Goal: Task Accomplishment & Management: Use online tool/utility

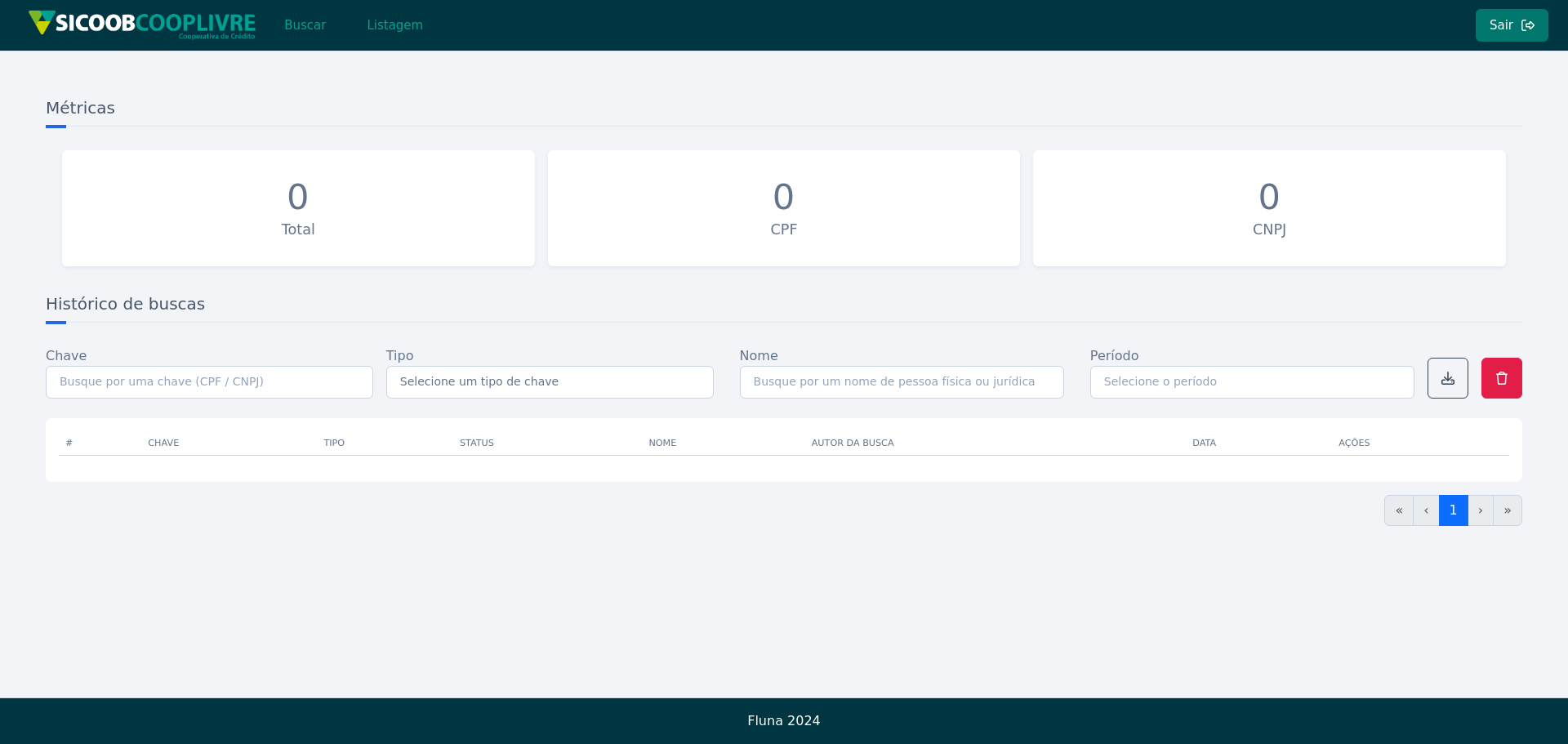
click at [1522, 35] on button "Sair" at bounding box center [1512, 25] width 73 height 32
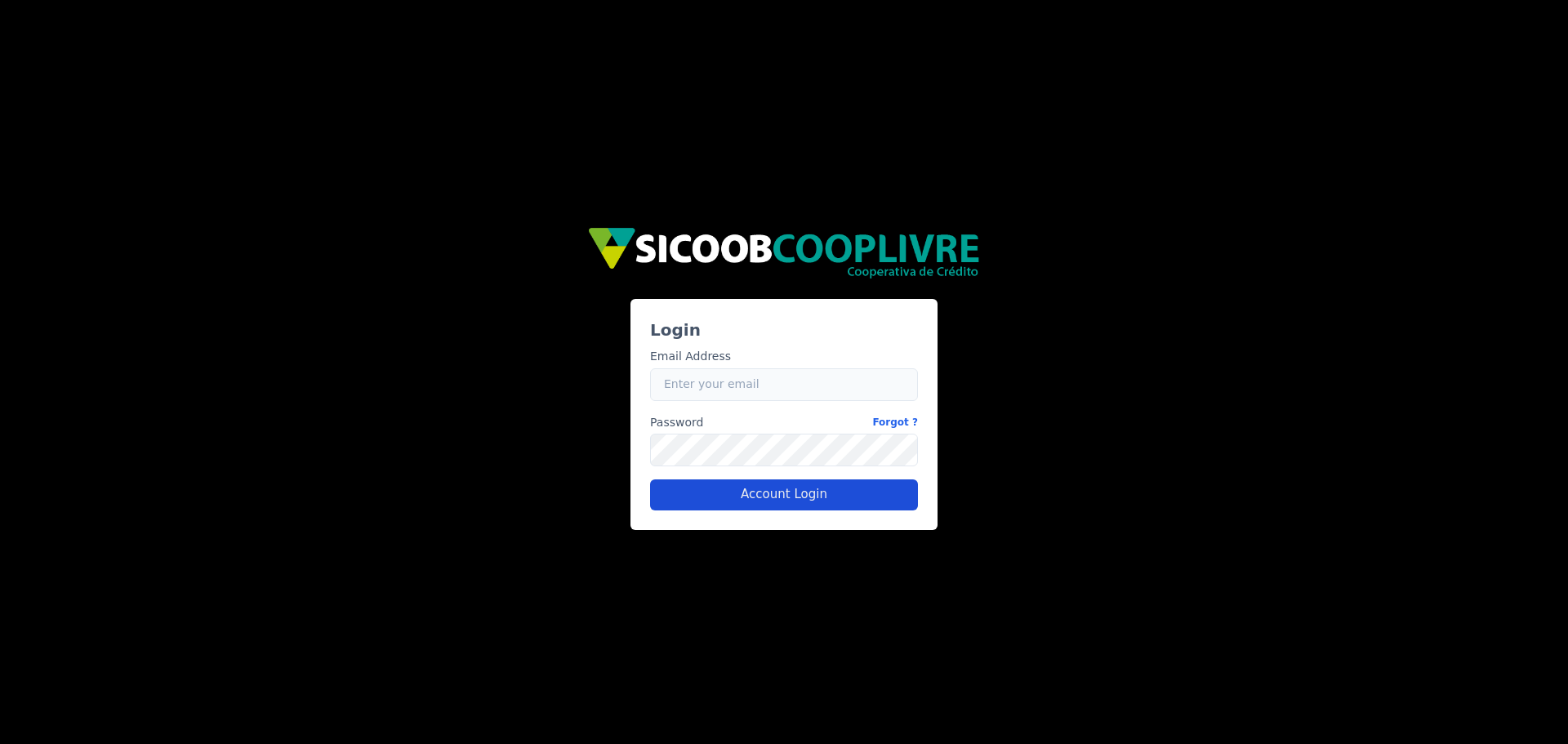
type input "jose.sampaio@cooplivre.com.br"
click at [806, 490] on button "Account Login" at bounding box center [784, 495] width 268 height 31
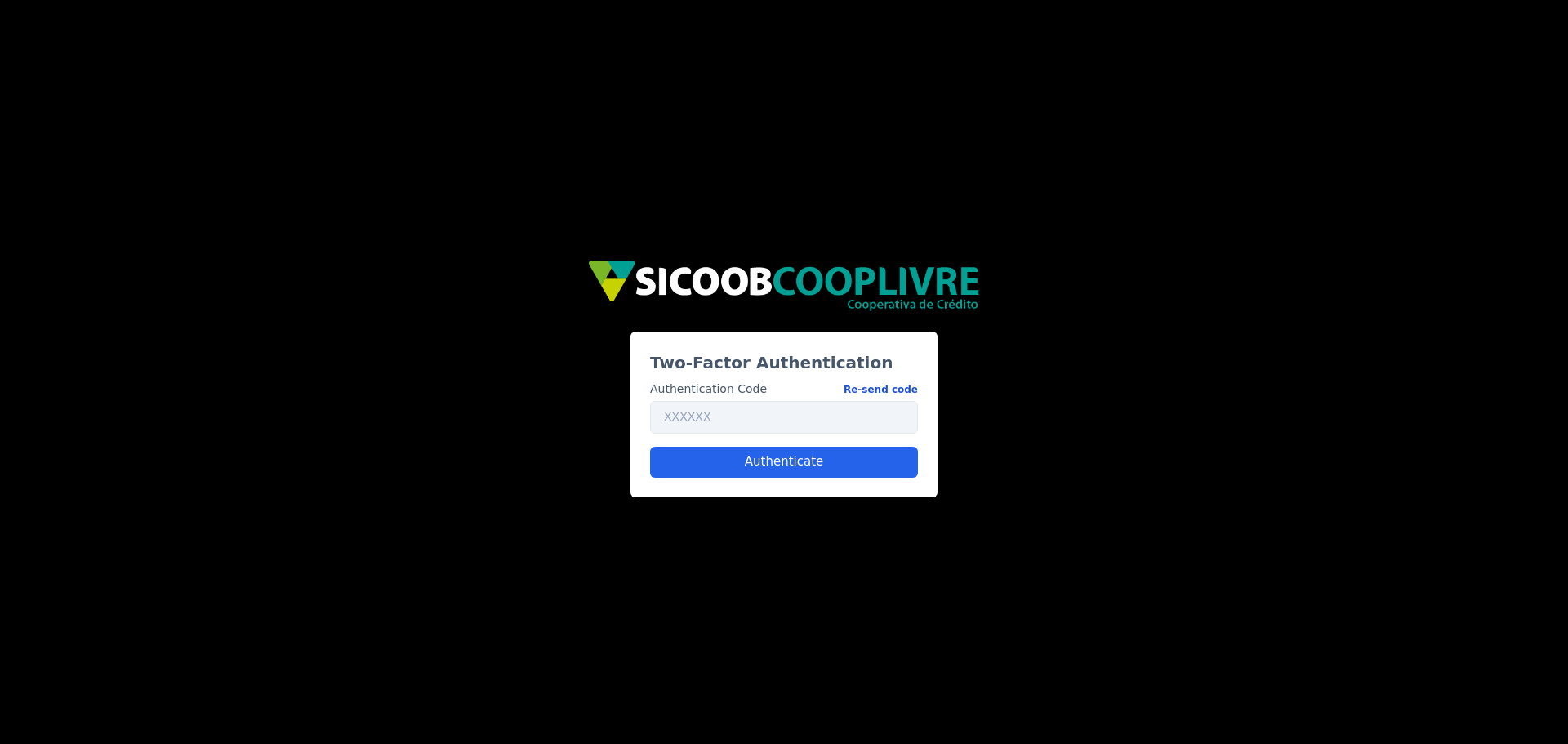
click at [886, 387] on button "Re-send code" at bounding box center [880, 389] width 75 height 17
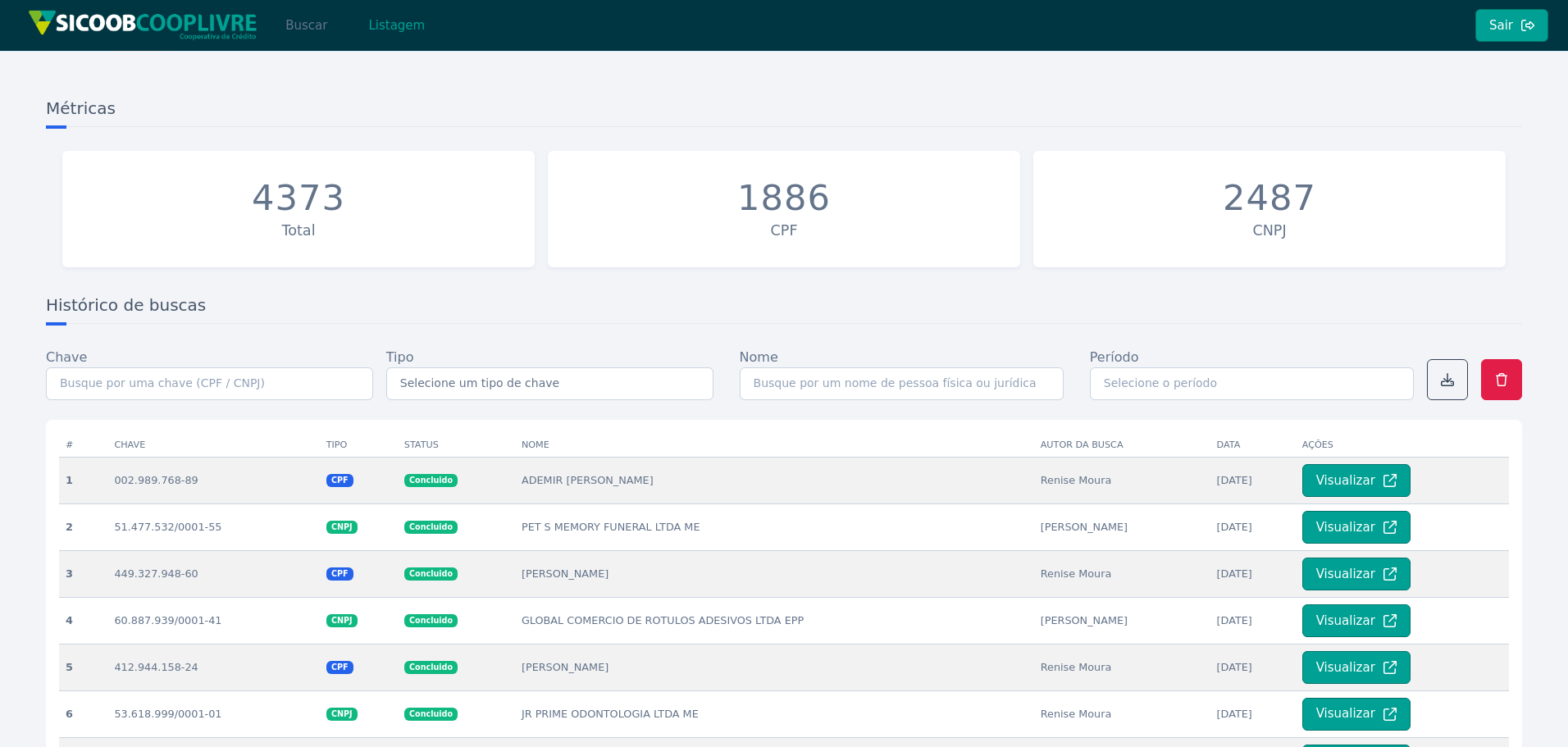
click at [313, 26] on button "Buscar" at bounding box center [306, 25] width 70 height 33
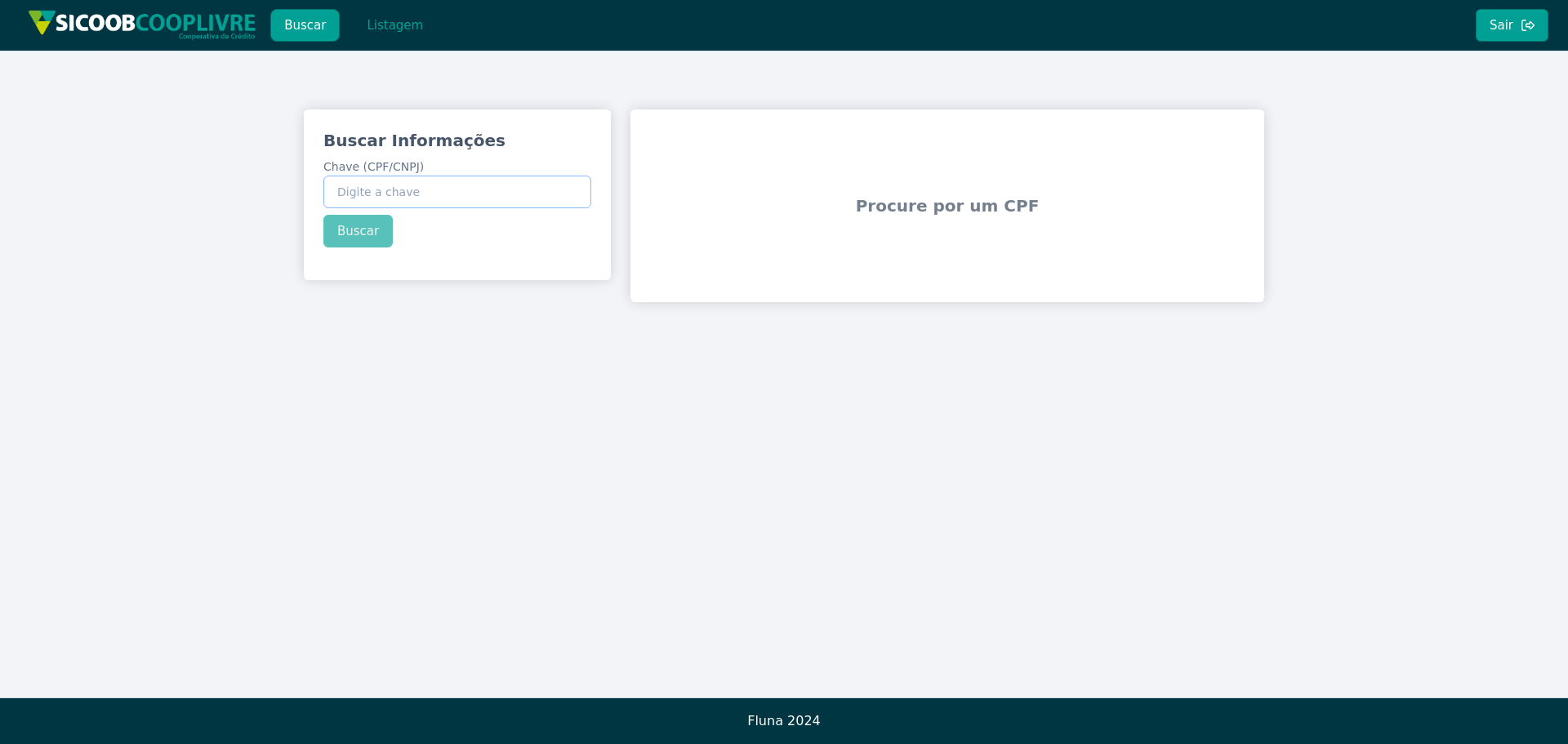
click at [498, 205] on input "Chave (CPF/CNPJ)" at bounding box center [457, 191] width 268 height 32
paste input "42.803.653/0001-59"
type input "42.803.653/0001-59"
click at [382, 226] on div "Buscar Informações Chave (CPF/CNPJ) 42.803.653/0001-59 Buscar" at bounding box center [457, 188] width 307 height 157
click at [372, 239] on button "Buscar" at bounding box center [358, 230] width 70 height 32
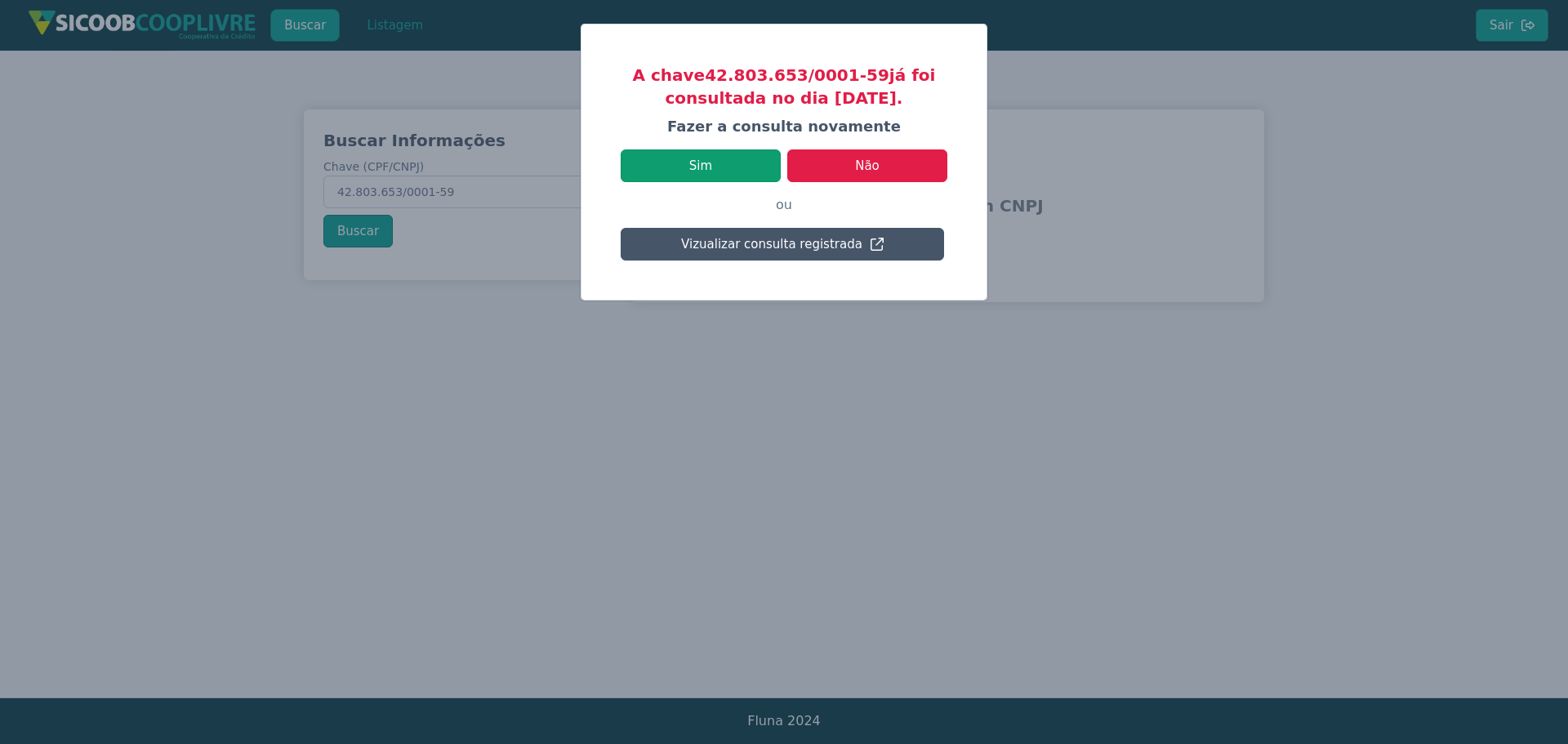
click at [748, 165] on button "Sim" at bounding box center [700, 165] width 160 height 32
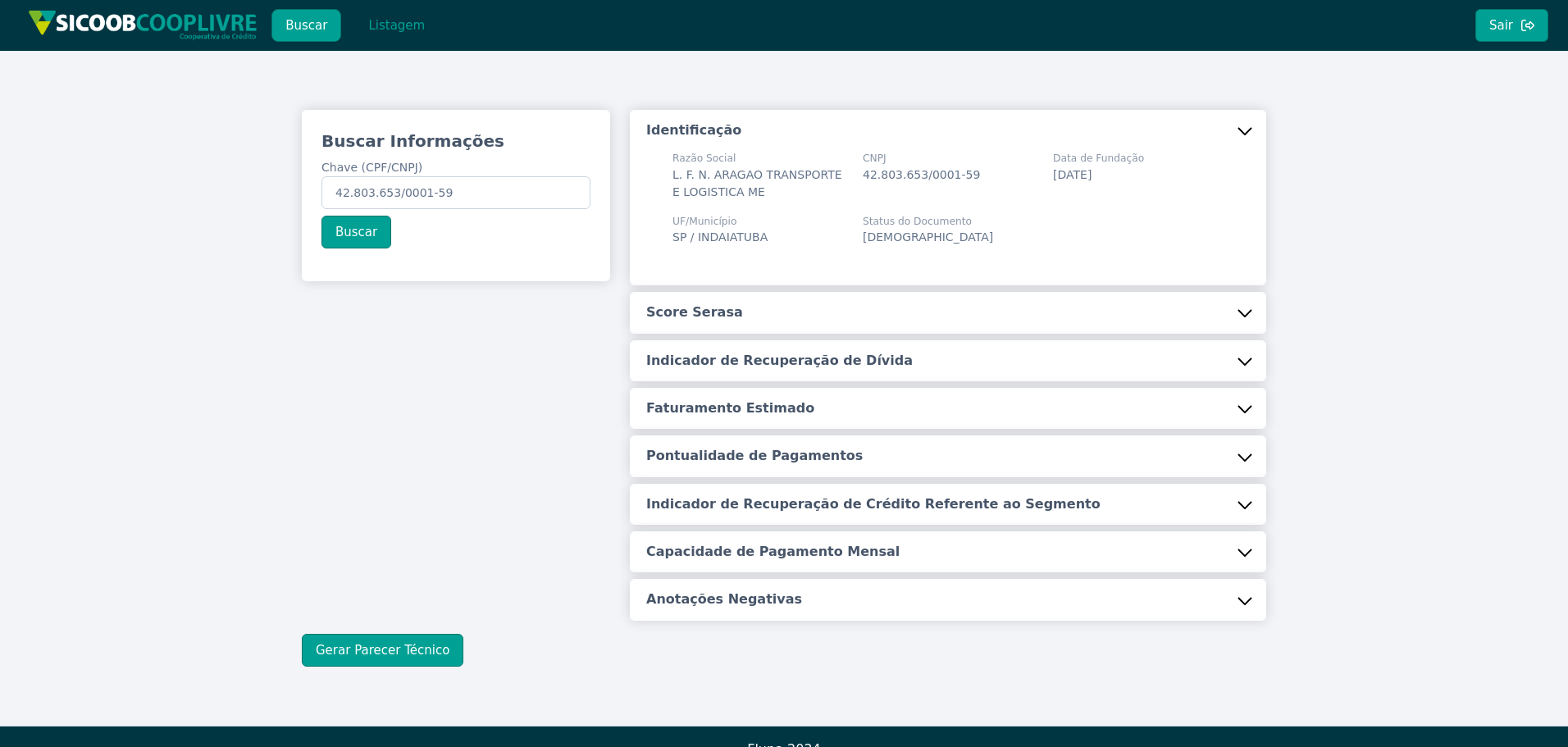
click at [697, 331] on button "Score Serasa" at bounding box center [948, 313] width 636 height 42
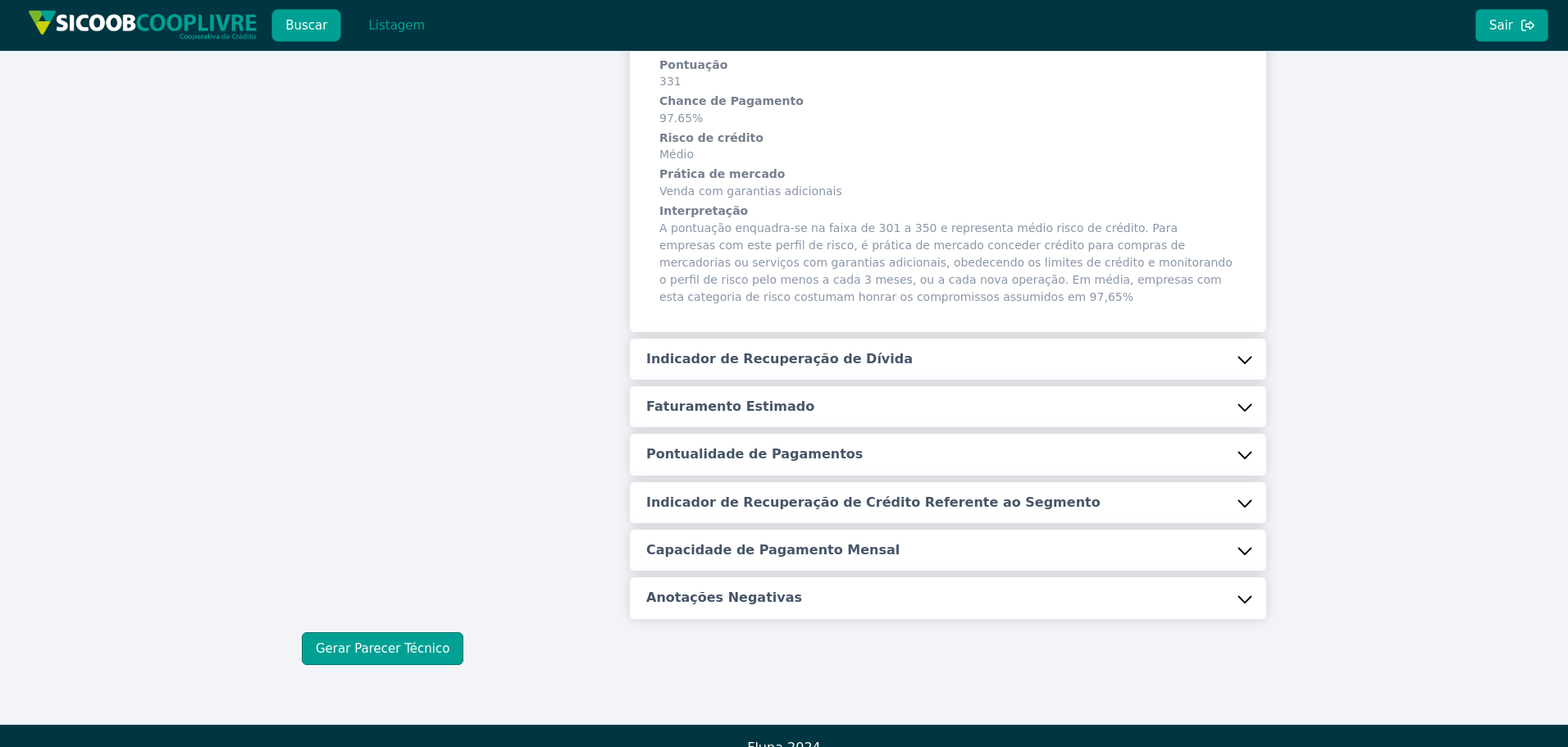
scroll to position [303, 0]
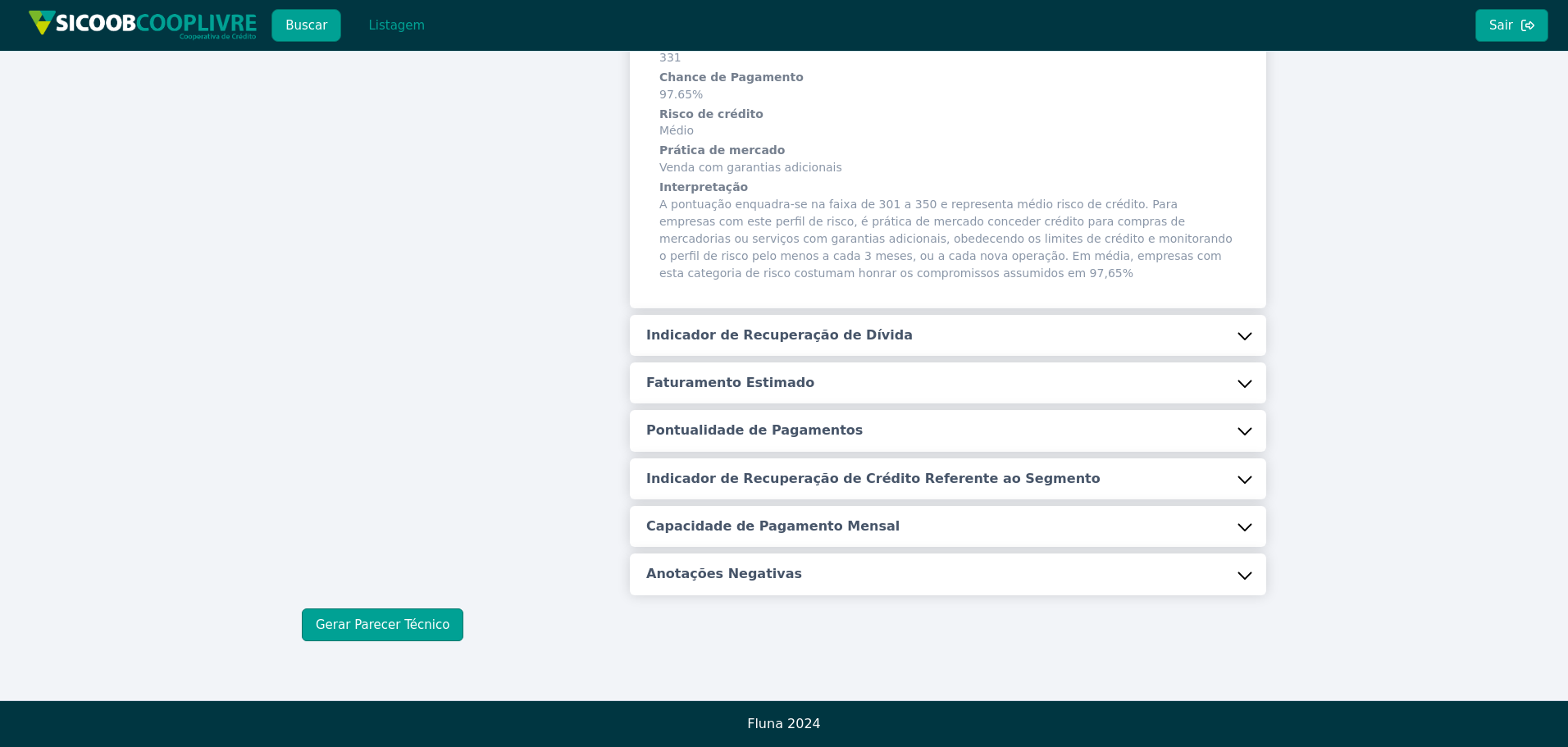
click at [751, 323] on button "Indicador de Recuperação de Dívida" at bounding box center [948, 336] width 636 height 42
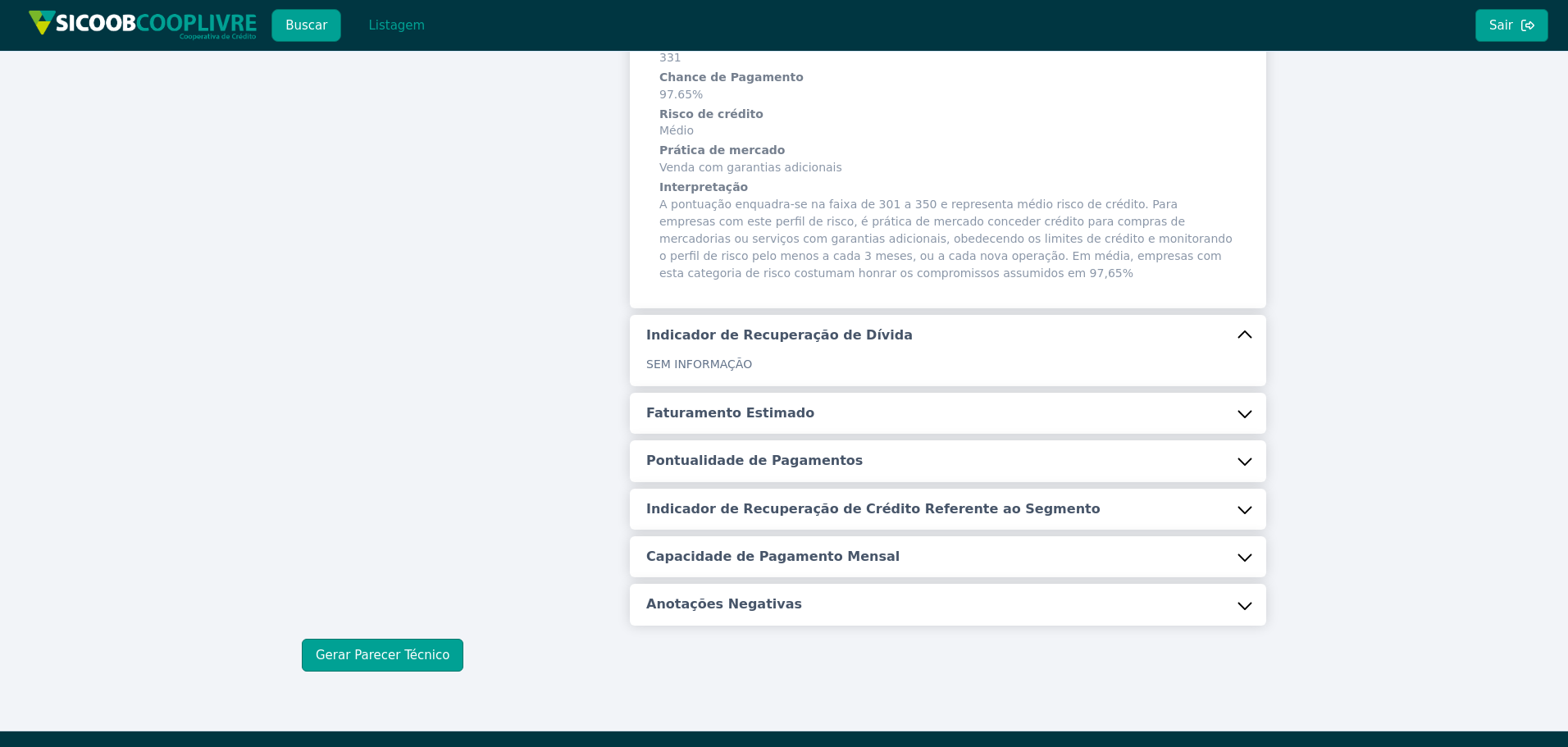
click at [711, 415] on h5 "Faturamento Estimado" at bounding box center [730, 413] width 168 height 18
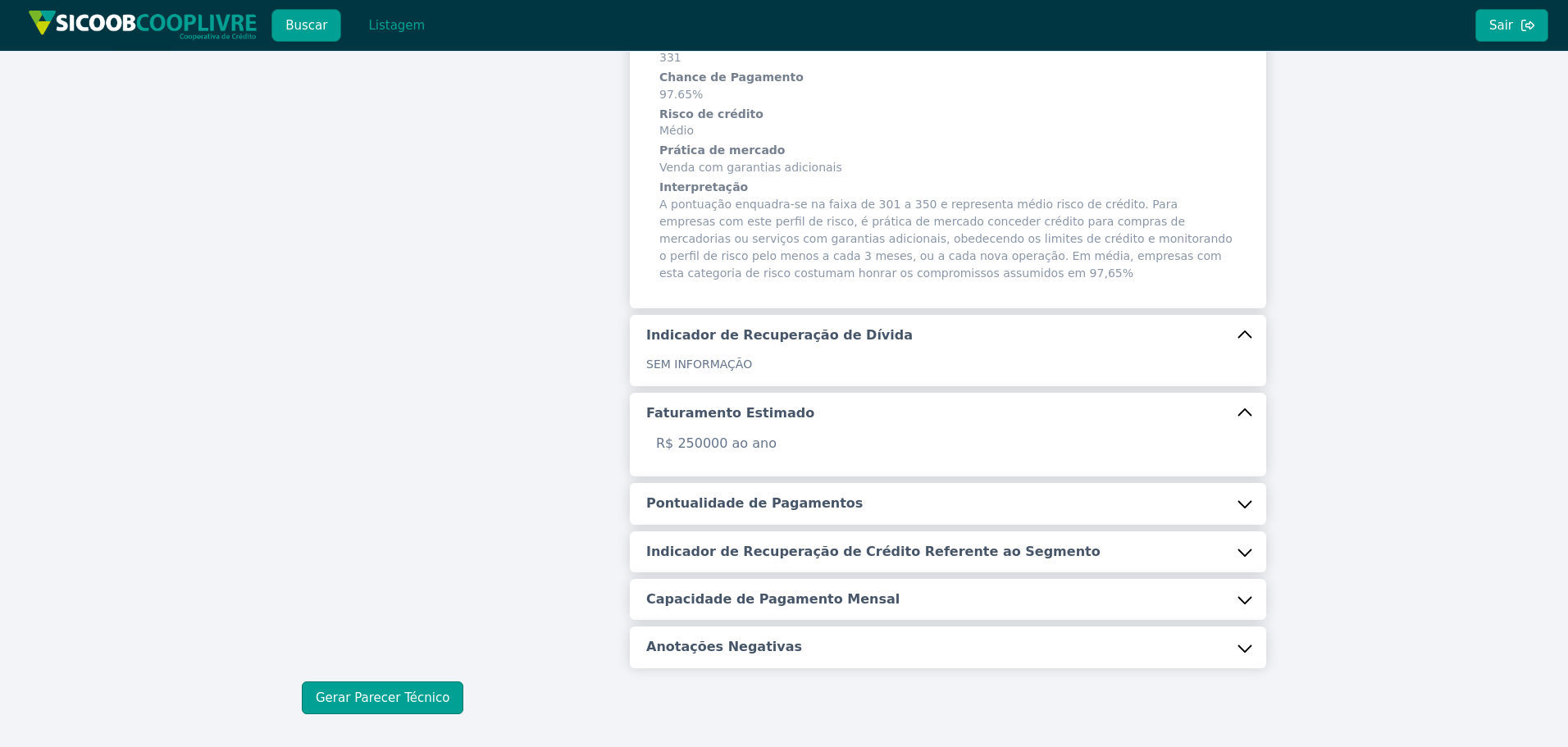
click at [718, 490] on button "Pontualidade de Pagamentos" at bounding box center [948, 504] width 636 height 42
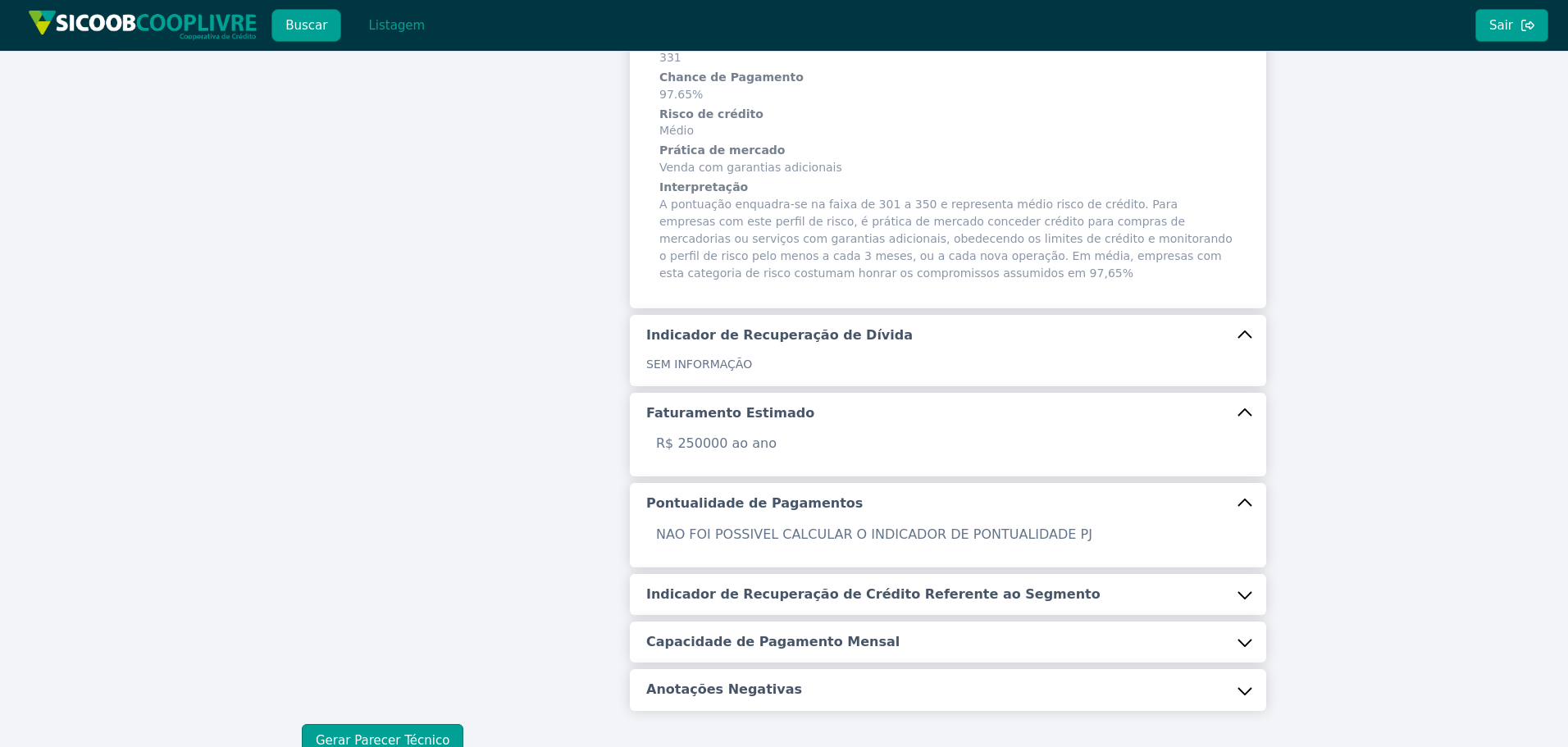
click at [753, 601] on h5 "Indicador de Recuperação de Crédito Referente ao Segmento" at bounding box center [873, 595] width 454 height 18
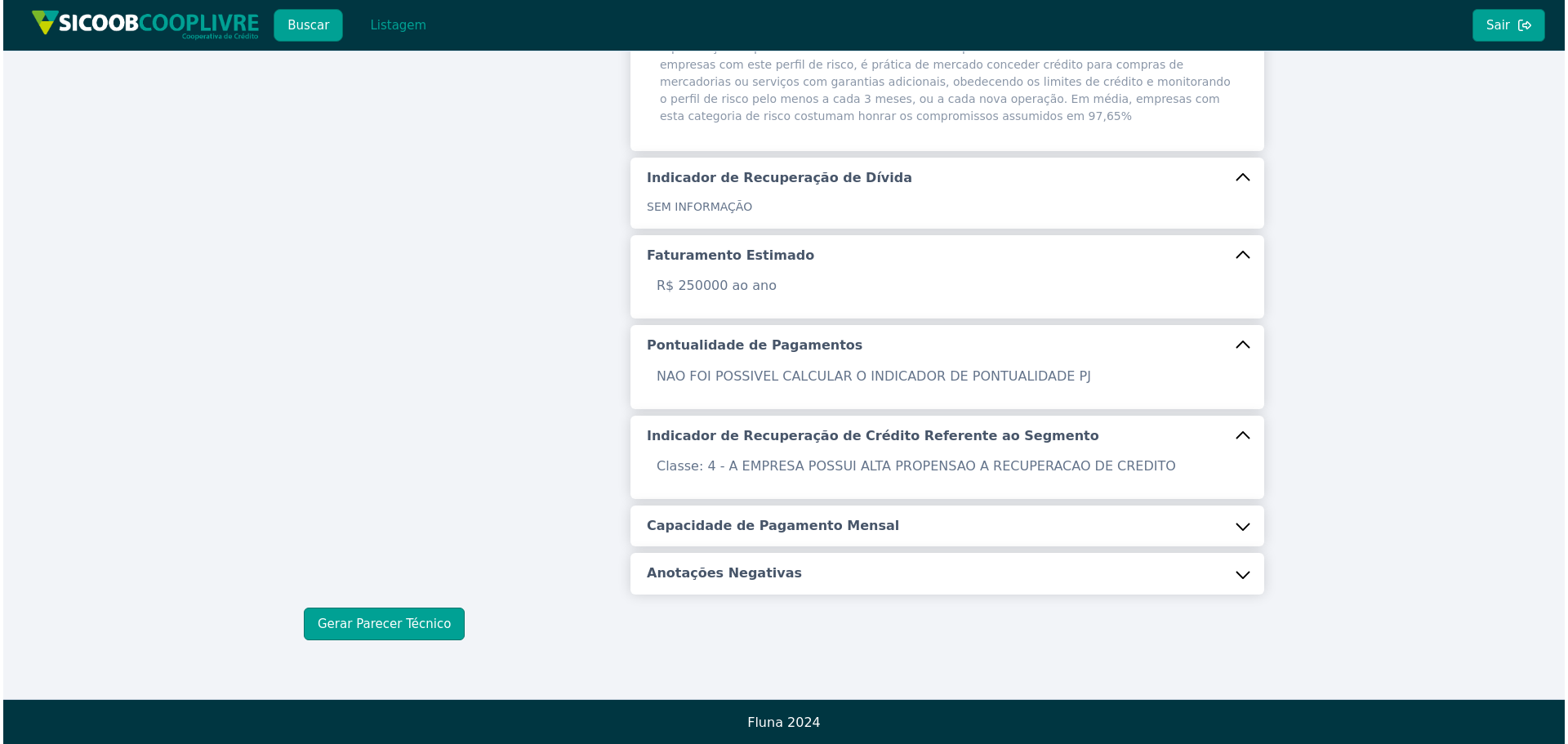
scroll to position [460, 0]
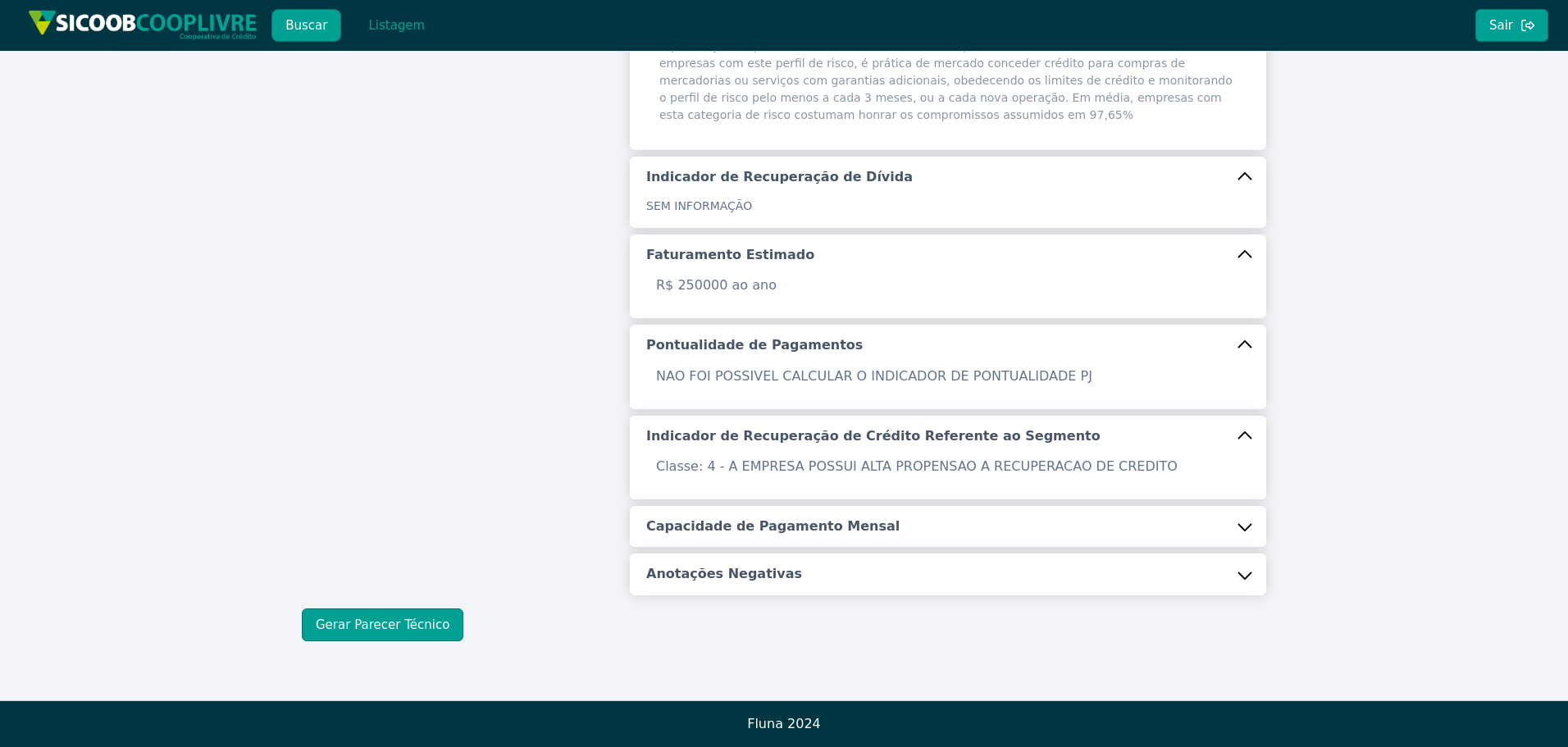
click at [800, 540] on button "Capacidade de Pagamento Mensal" at bounding box center [948, 527] width 636 height 42
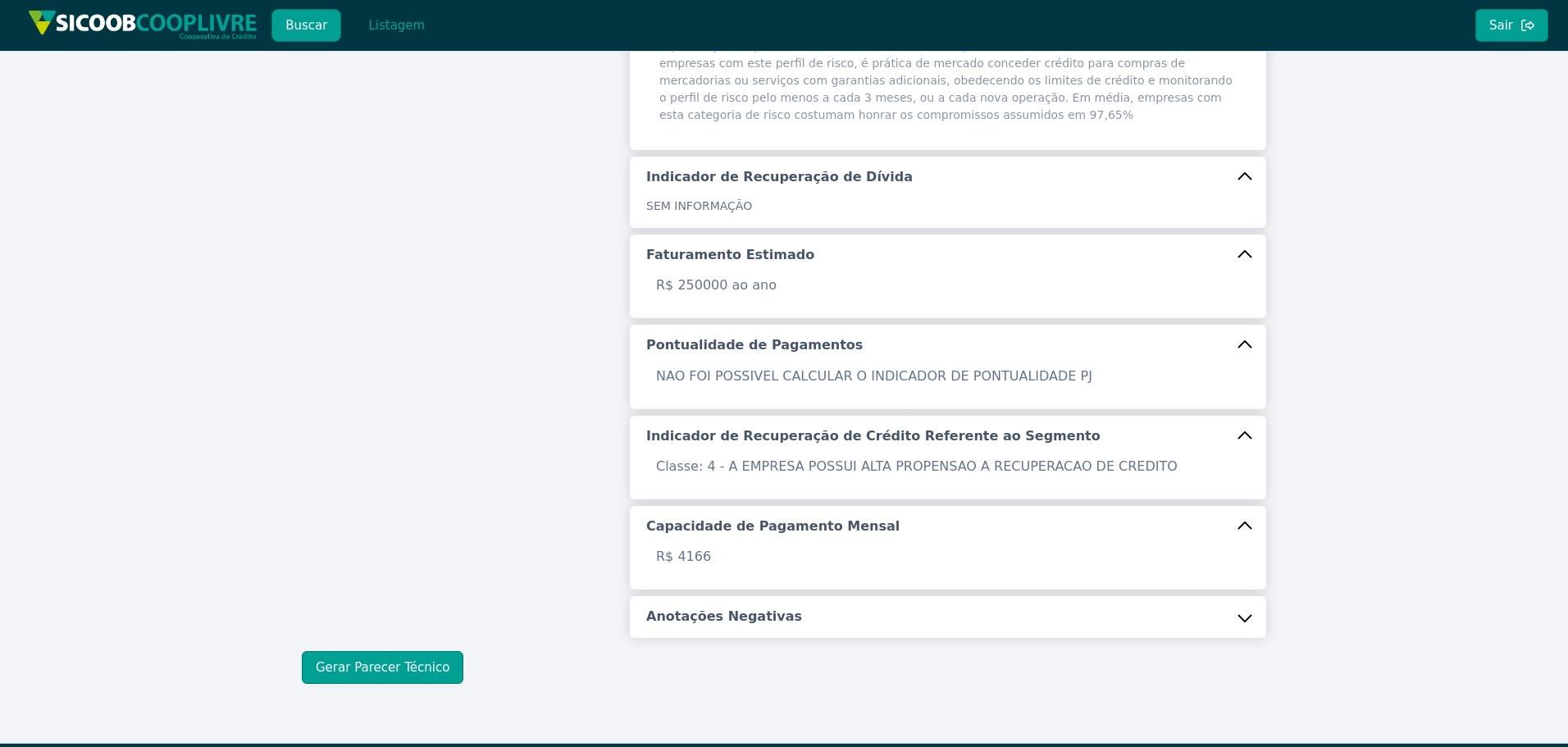
click at [762, 615] on h5 "Anotações Negativas" at bounding box center [724, 617] width 156 height 18
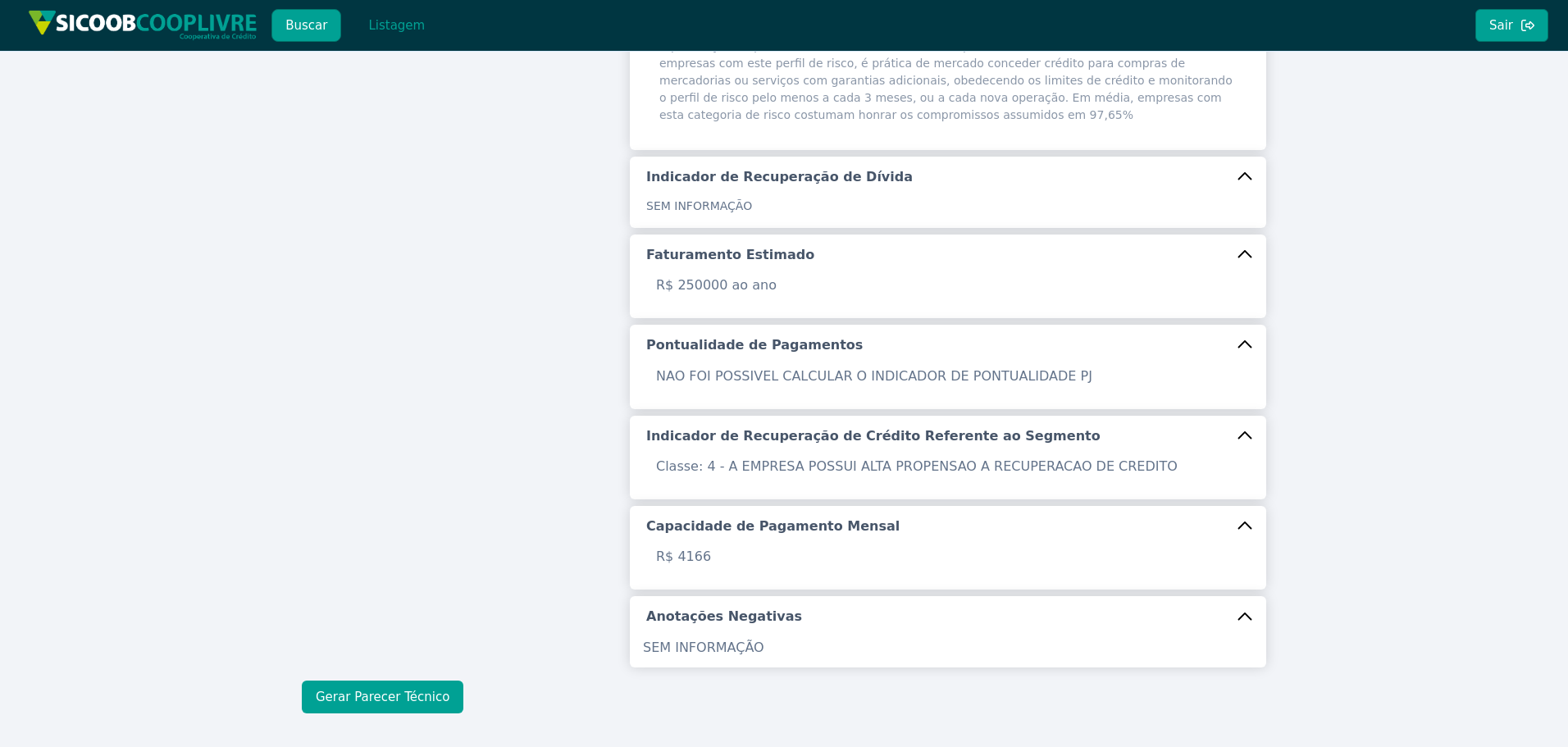
click at [390, 708] on button "Gerar Parecer Técnico" at bounding box center [382, 697] width 162 height 33
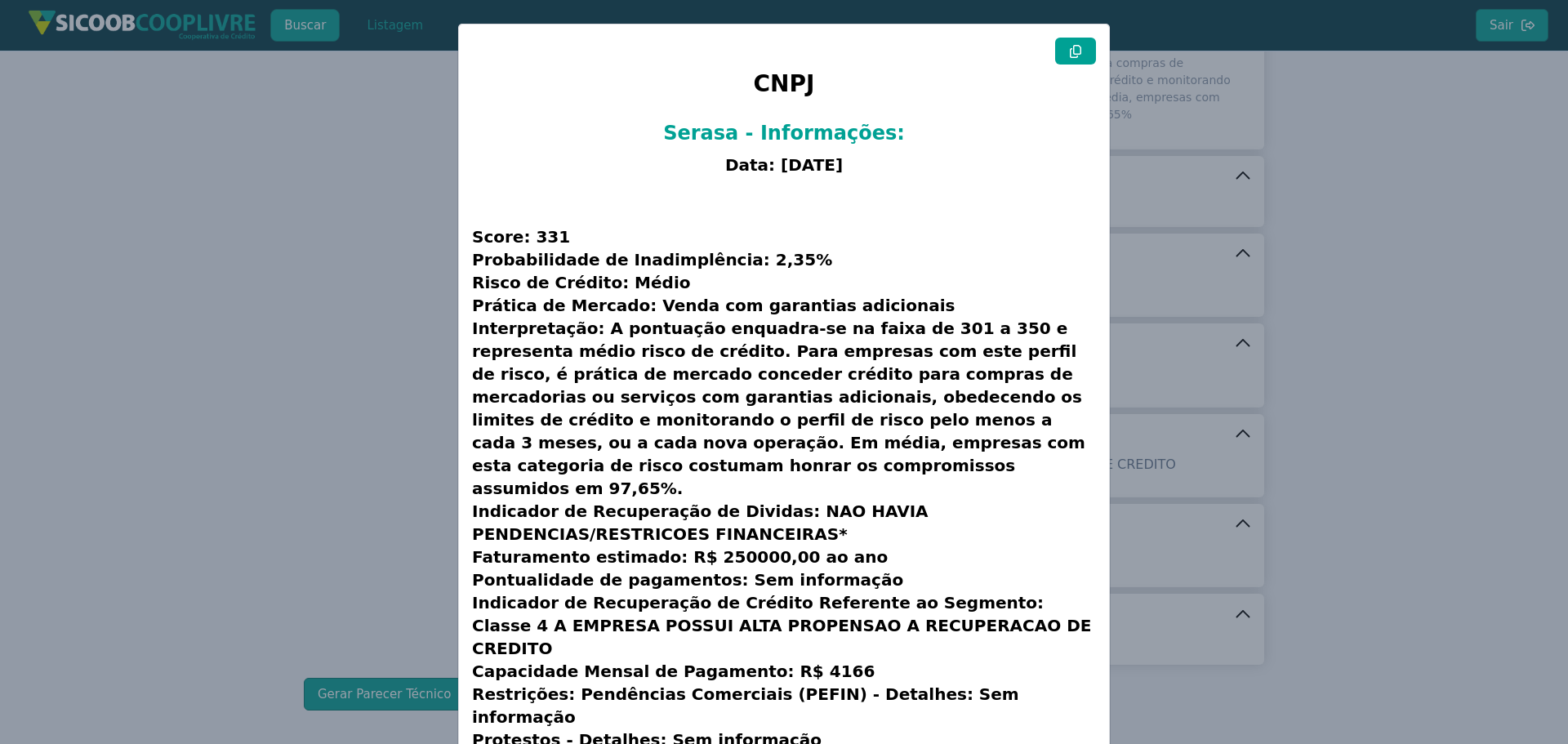
click at [1073, 51] on icon at bounding box center [1075, 51] width 13 height 13
